Goal: Transaction & Acquisition: Book appointment/travel/reservation

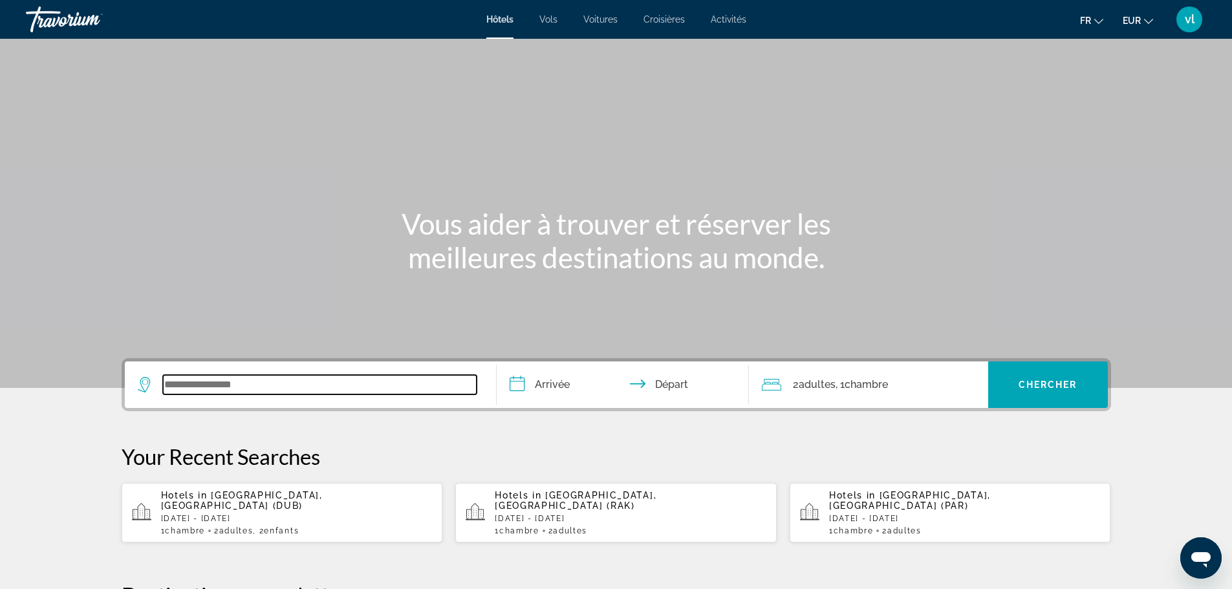
click at [184, 385] on input "Search widget" at bounding box center [320, 384] width 314 height 19
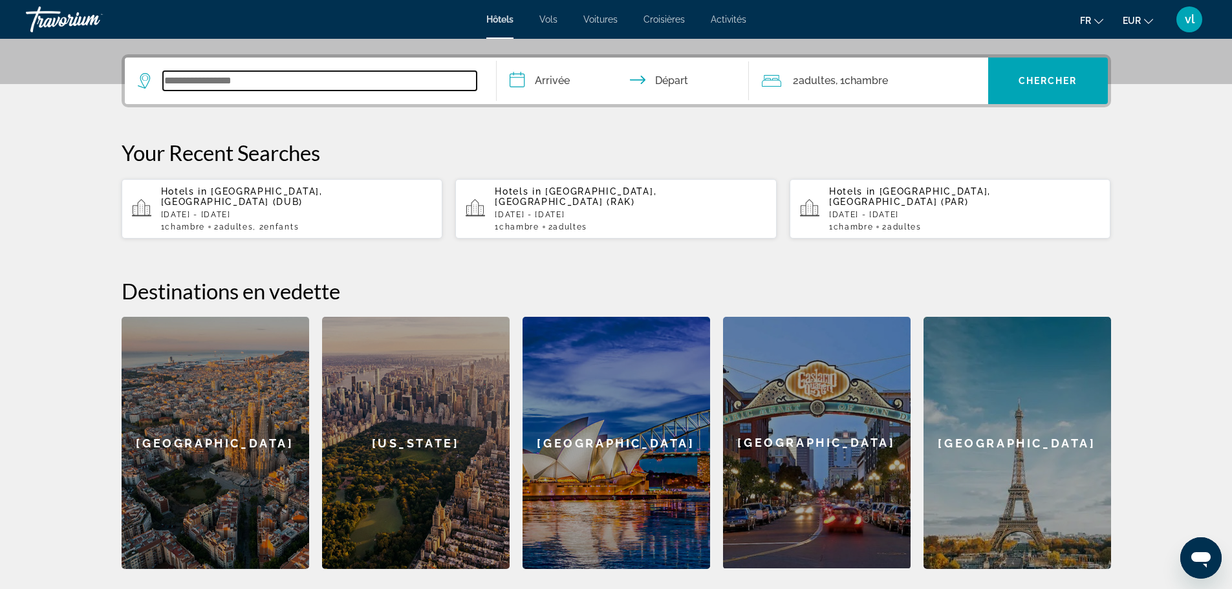
scroll to position [316, 0]
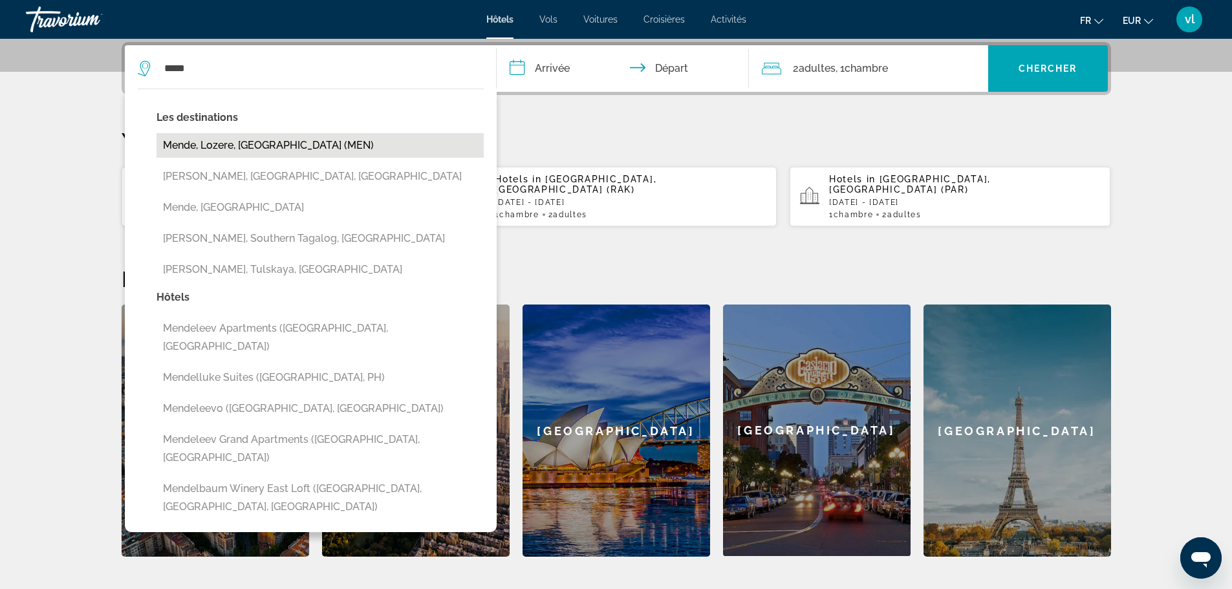
click at [296, 146] on button "Mende, Lozere, [GEOGRAPHIC_DATA] (MEN)" at bounding box center [319, 145] width 327 height 25
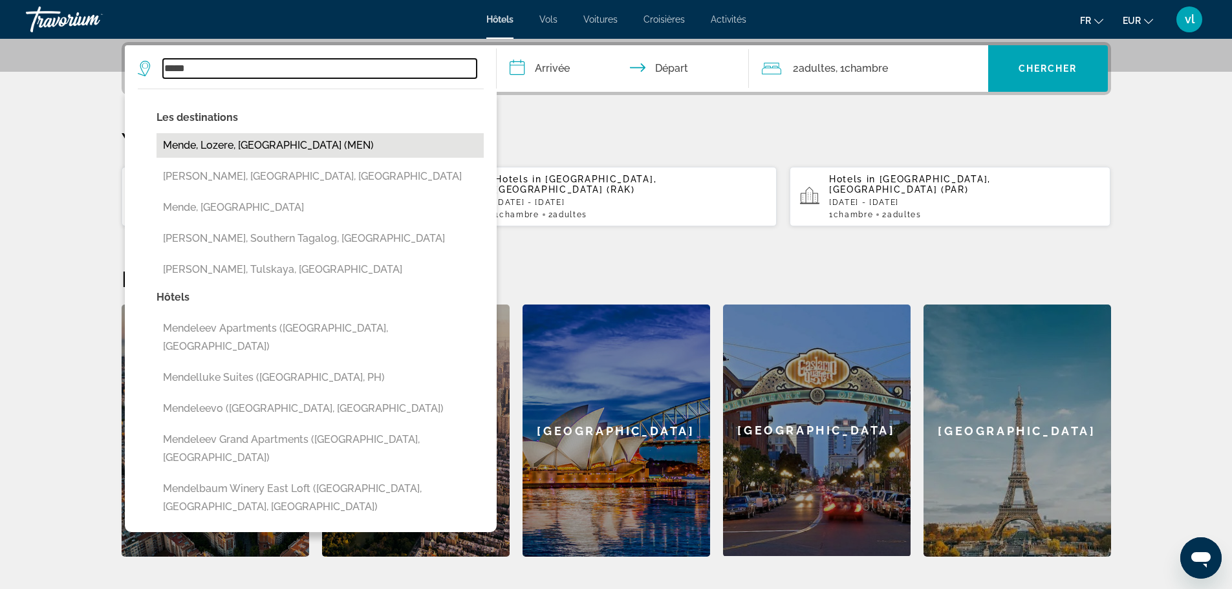
type input "**********"
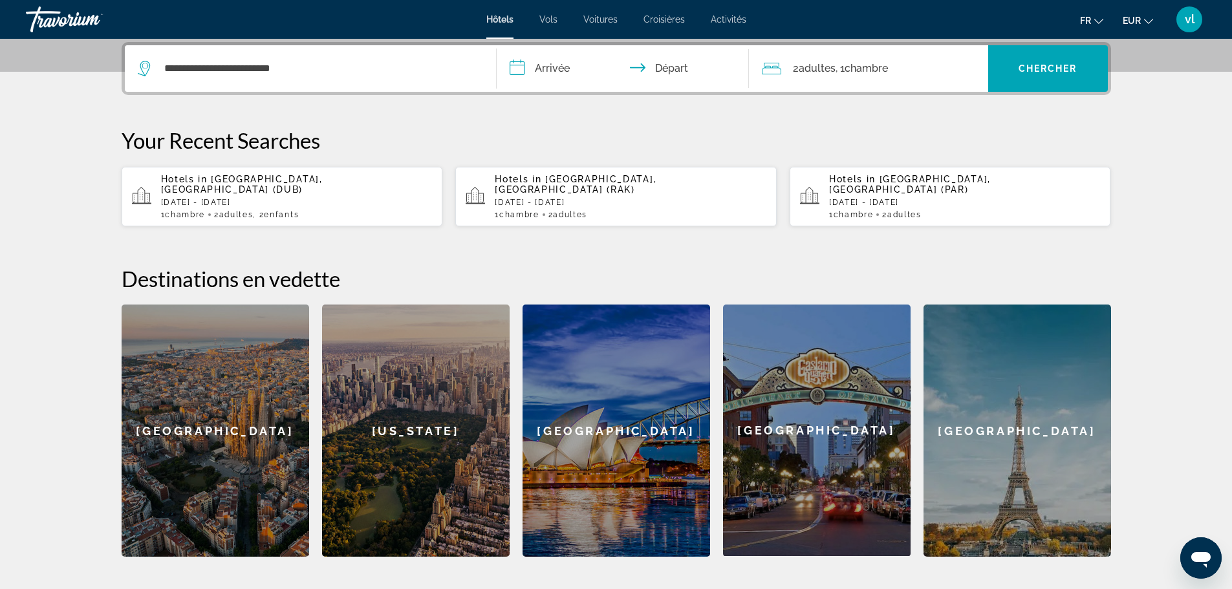
click at [523, 69] on input "**********" at bounding box center [625, 70] width 257 height 50
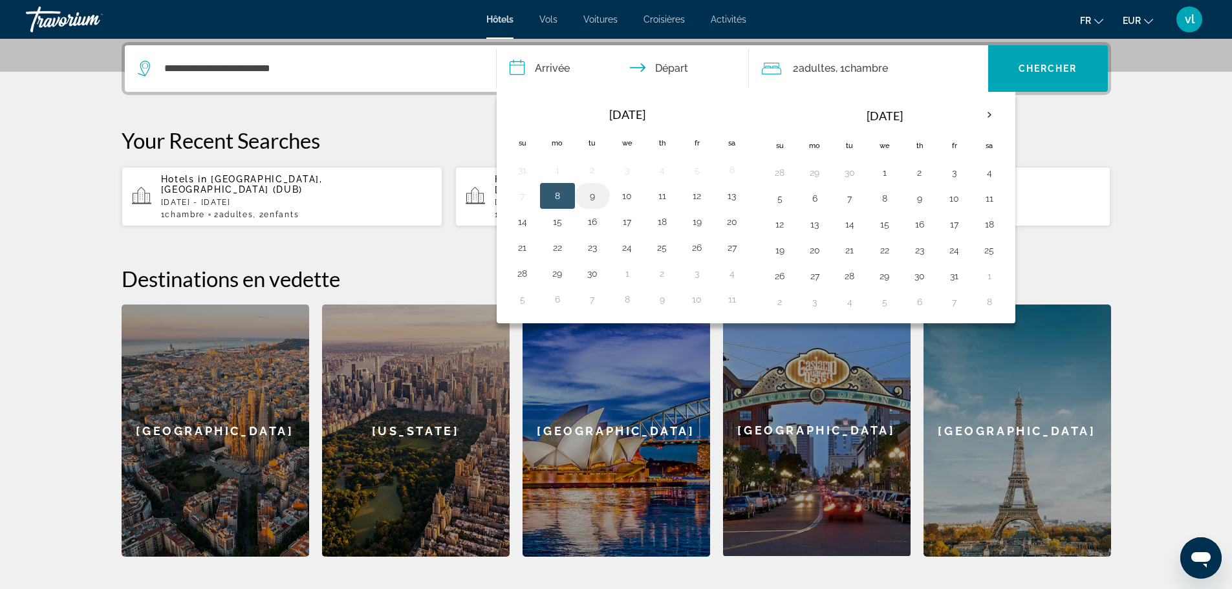
click at [594, 199] on button "9" at bounding box center [592, 196] width 21 height 18
click at [627, 206] on td "10" at bounding box center [627, 196] width 35 height 26
click at [632, 202] on button "10" at bounding box center [627, 196] width 21 height 18
type input "**********"
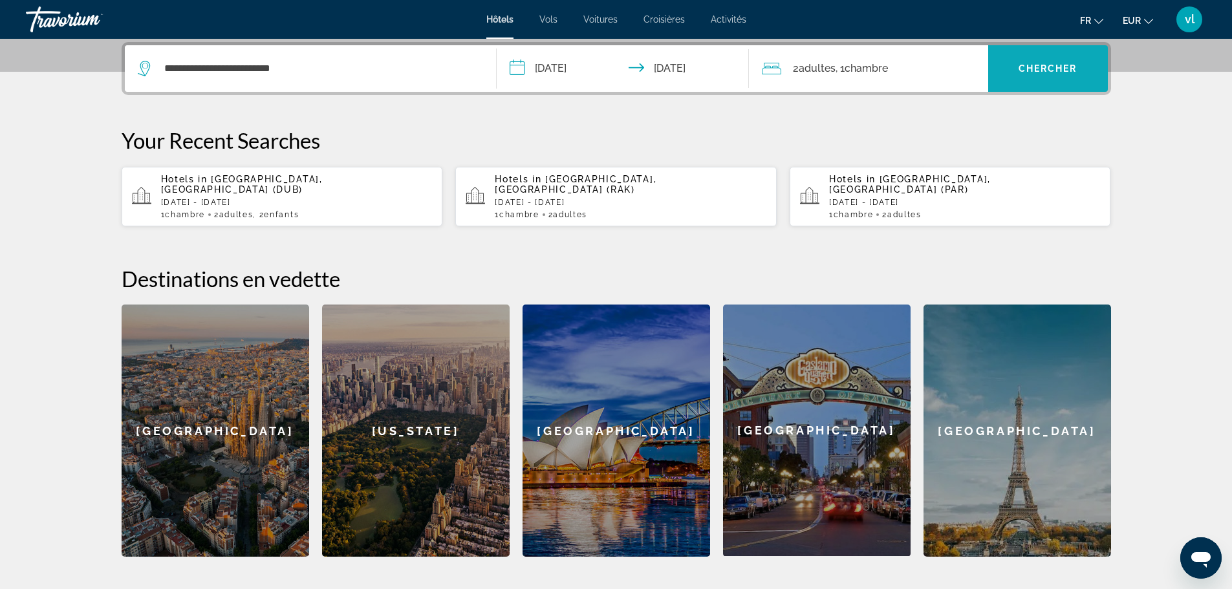
click at [1051, 78] on span "Search widget" at bounding box center [1048, 68] width 120 height 31
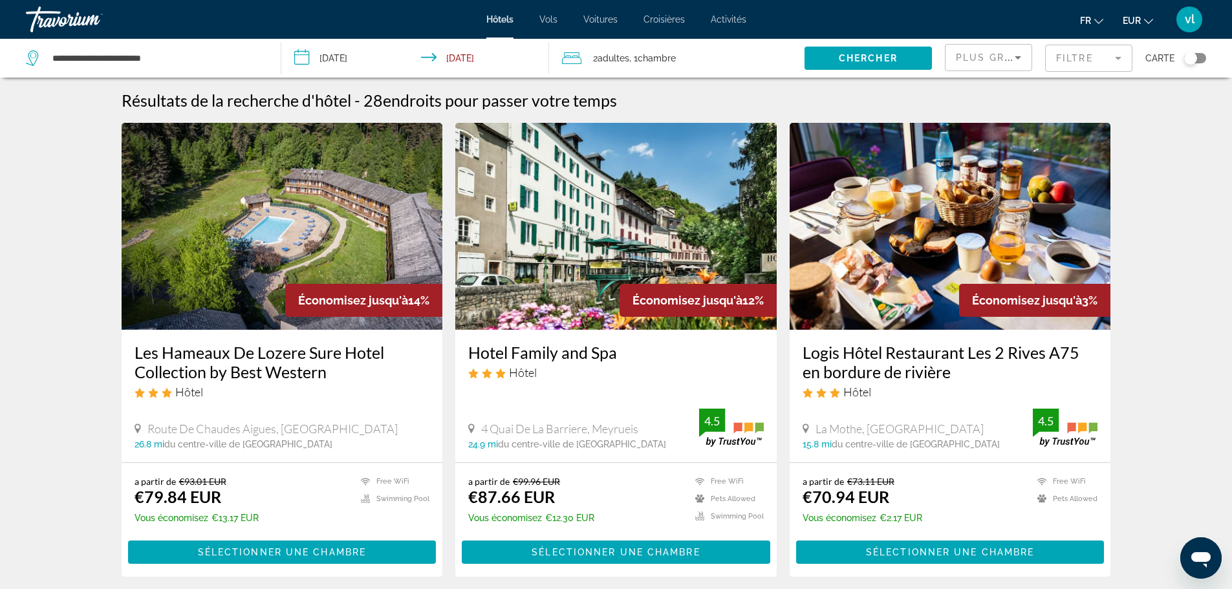
click at [1022, 56] on icon "Sort by" at bounding box center [1018, 58] width 16 height 16
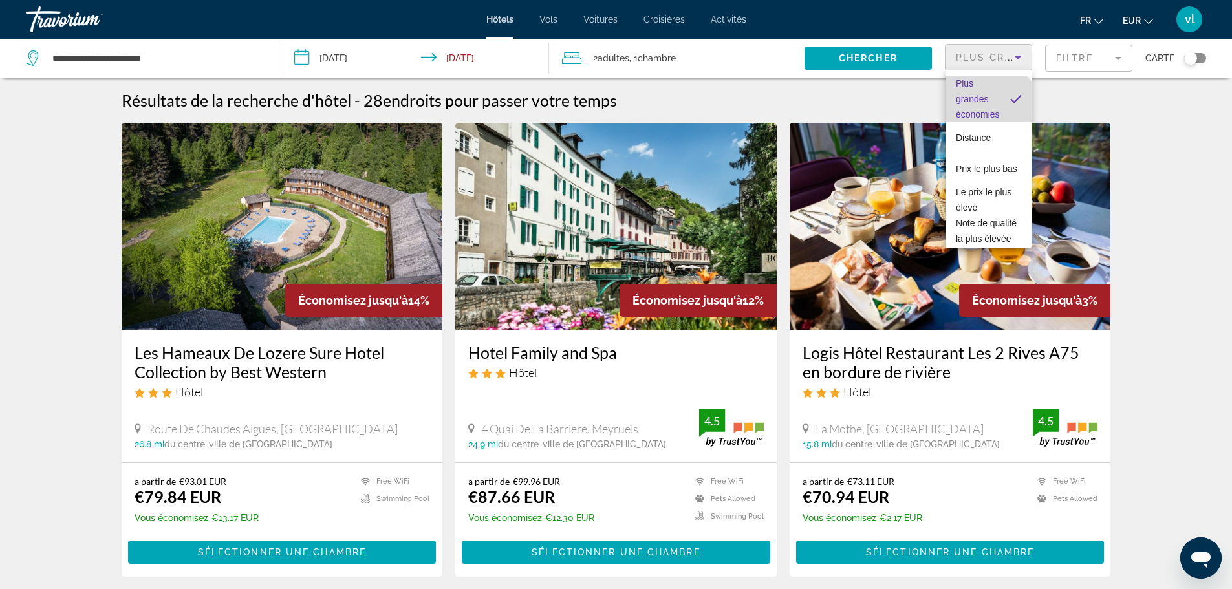
click at [986, 116] on span "Plus grandes économies" at bounding box center [978, 98] width 44 height 41
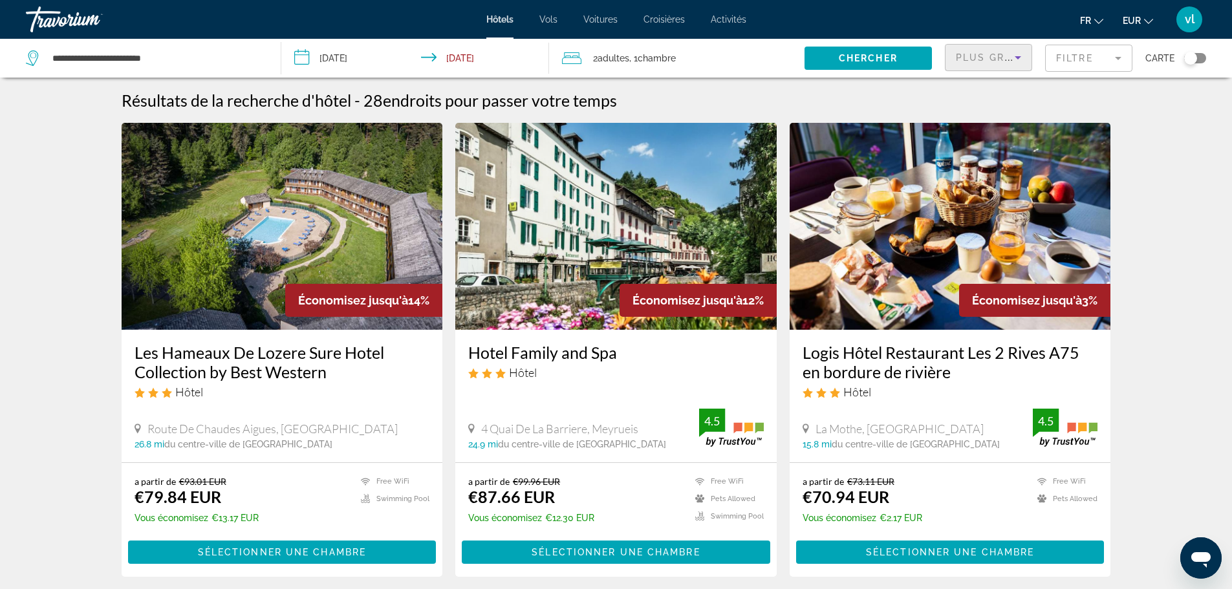
click at [997, 62] on span "Plus grandes économies" at bounding box center [1033, 57] width 155 height 10
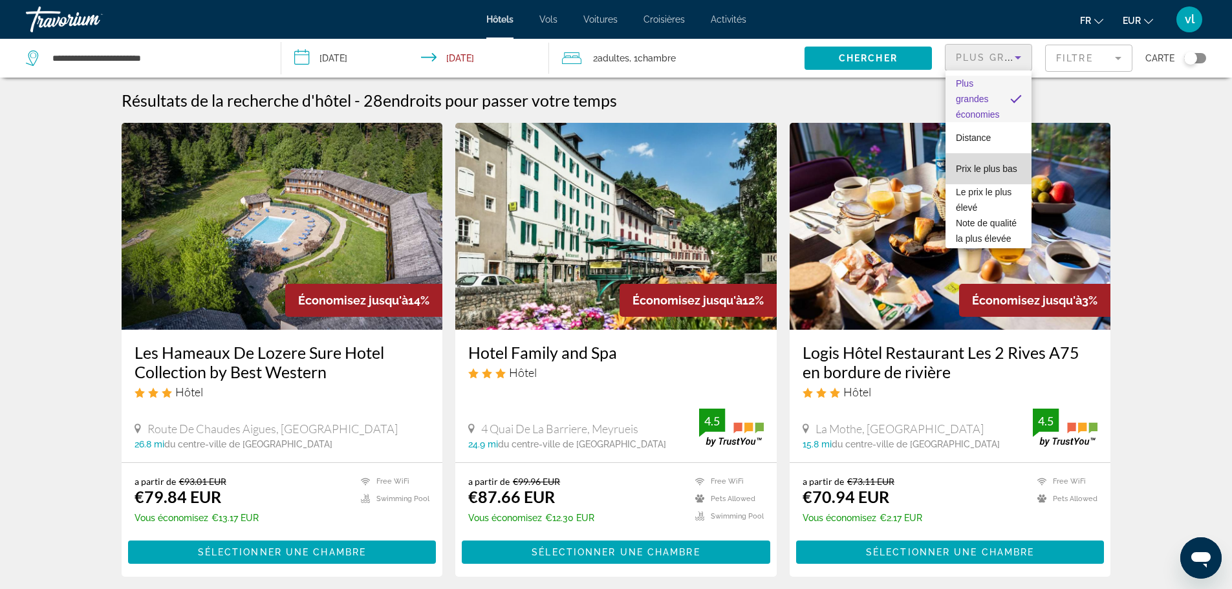
click at [990, 168] on span "Prix le plus bas" at bounding box center [986, 169] width 61 height 16
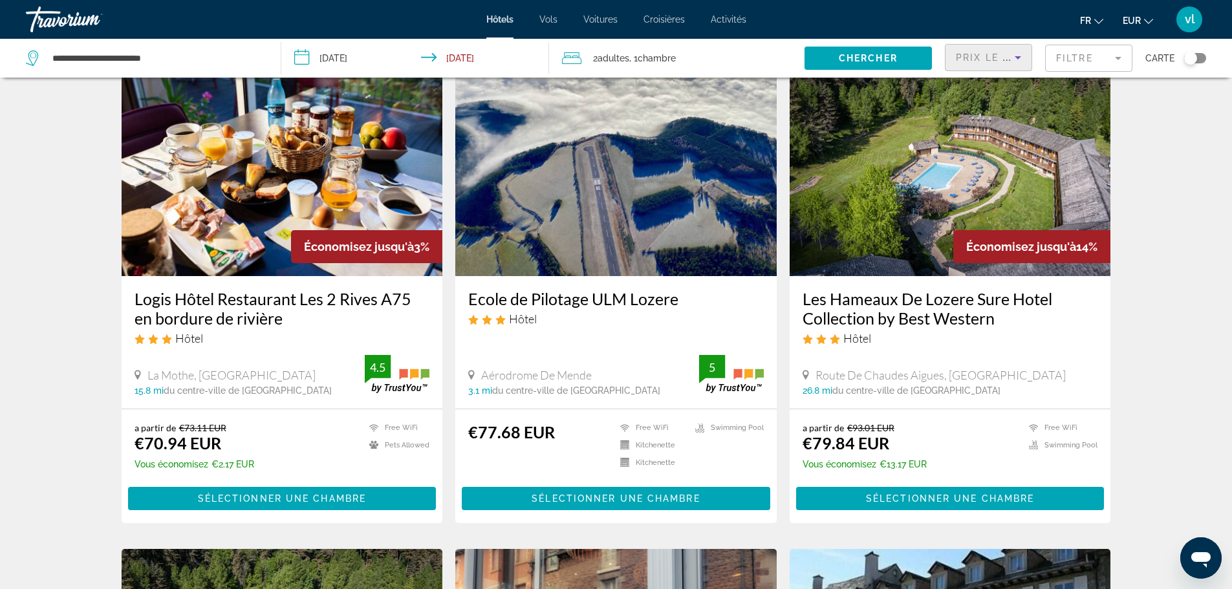
scroll to position [23, 0]
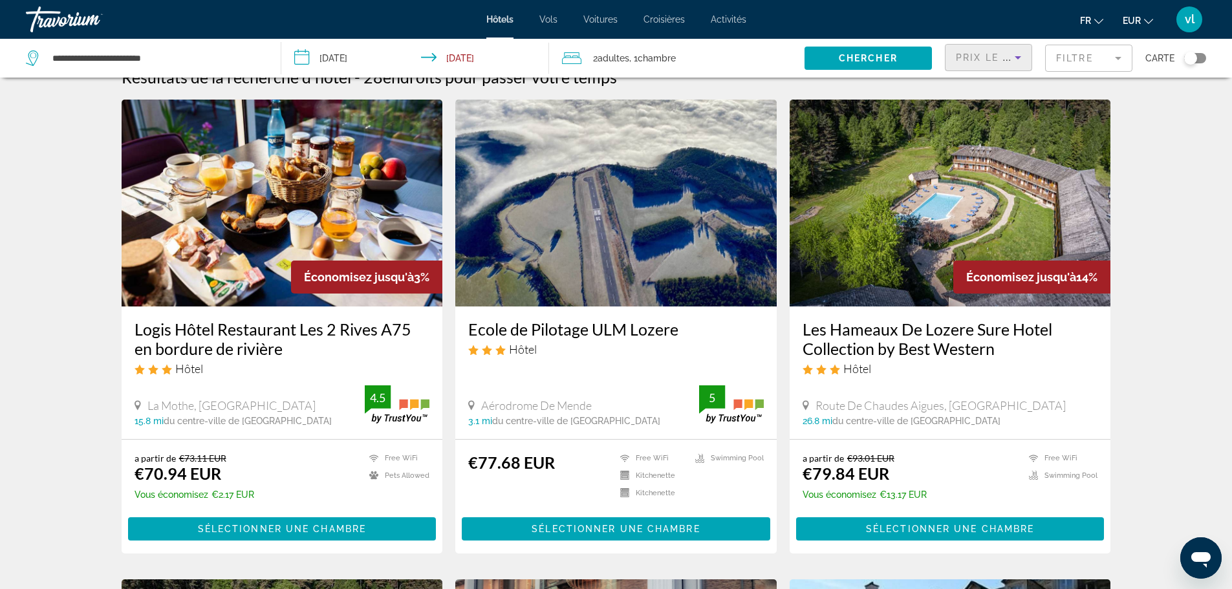
click at [1094, 59] on mat-form-field "Filtre" at bounding box center [1088, 58] width 87 height 27
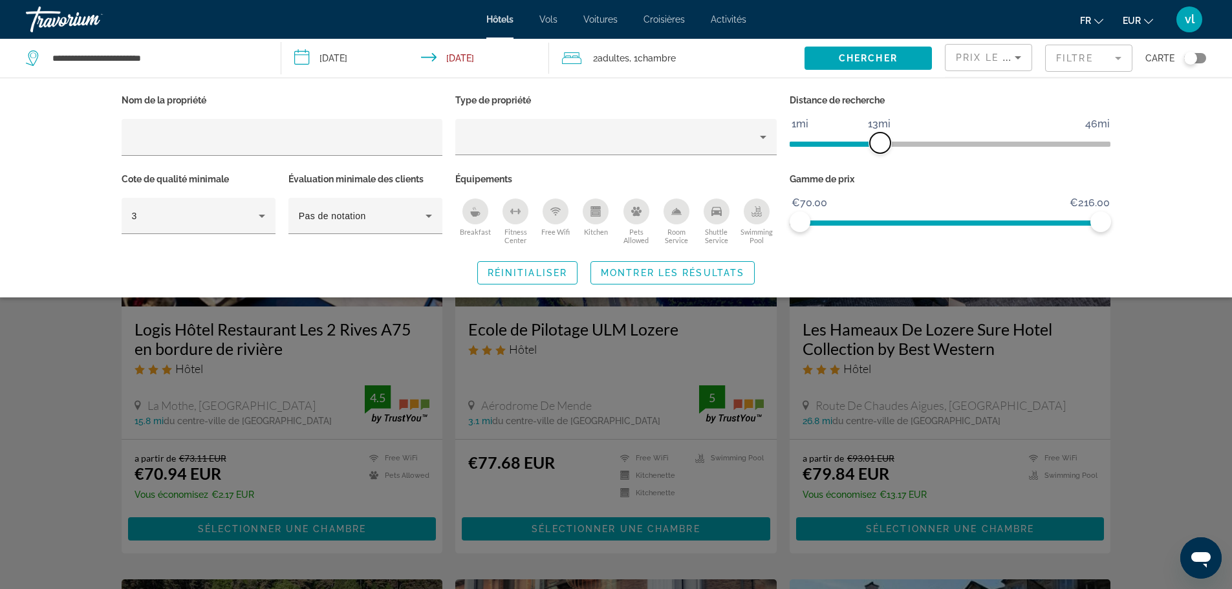
drag, startPoint x: 991, startPoint y: 140, endPoint x: 879, endPoint y: 142, distance: 112.5
click at [879, 142] on span "ngx-slider" at bounding box center [880, 143] width 21 height 21
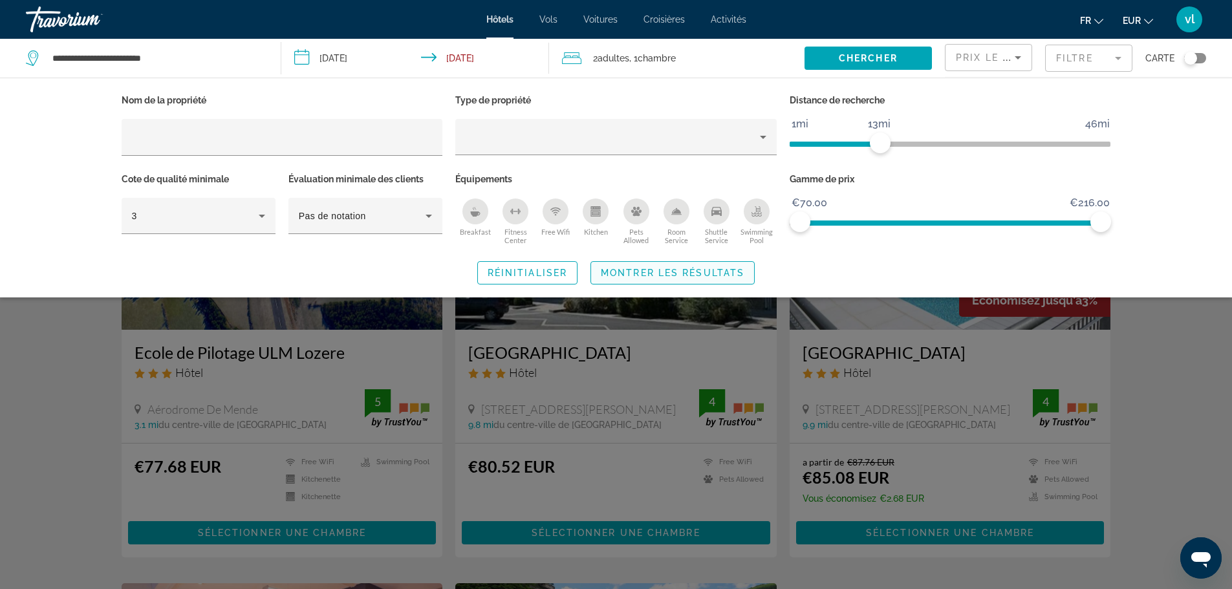
click at [724, 268] on span "Montrer les résultats" at bounding box center [673, 273] width 144 height 10
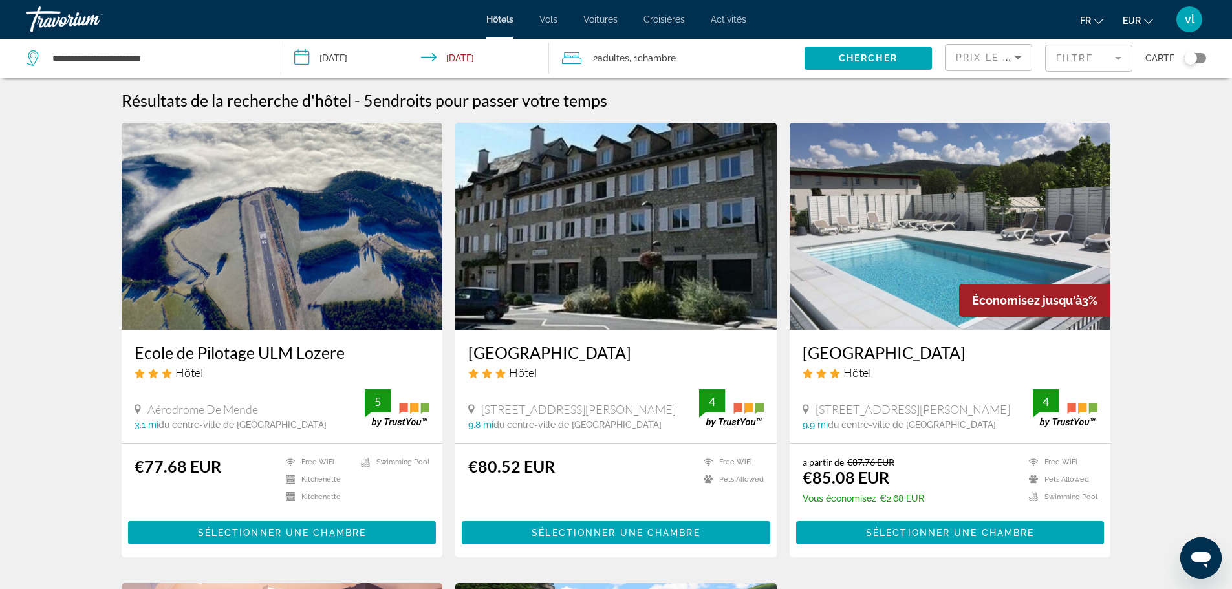
click at [246, 285] on img "Main content" at bounding box center [282, 226] width 321 height 207
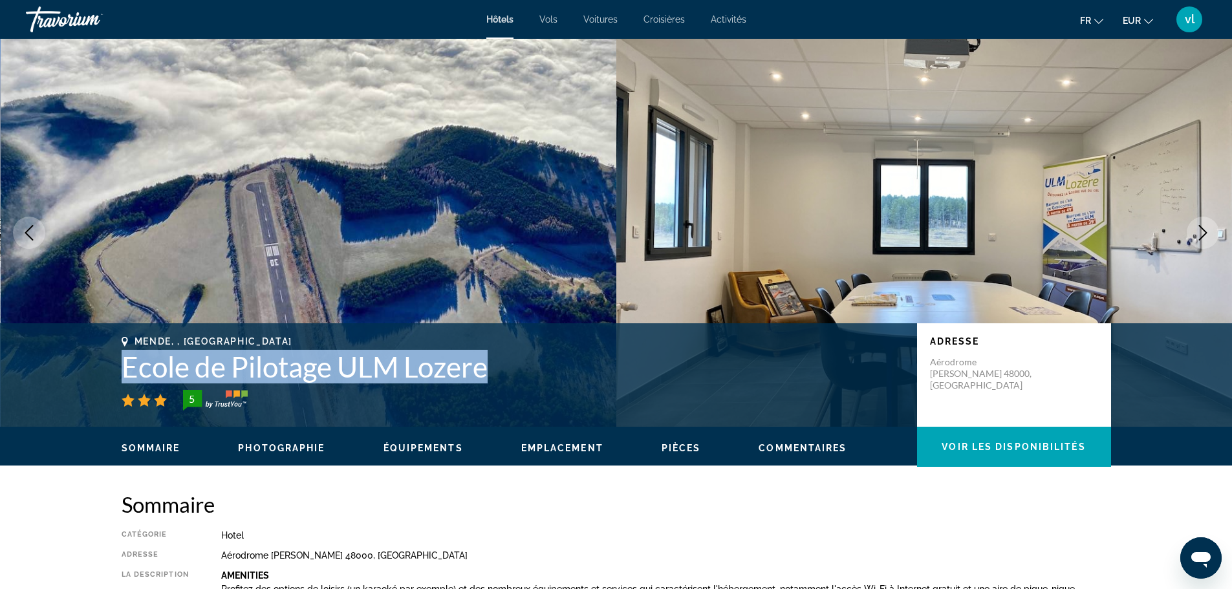
drag, startPoint x: 102, startPoint y: 364, endPoint x: 485, endPoint y: 374, distance: 382.9
click at [485, 374] on div "Mende, , [GEOGRAPHIC_DATA] Ecole de Pilotage ULM Lozere 5 Adresse Aérodrome [PE…" at bounding box center [616, 375] width 1041 height 78
copy h1 "Ecole de Pilotage ULM Lozere"
